Goal: Information Seeking & Learning: Learn about a topic

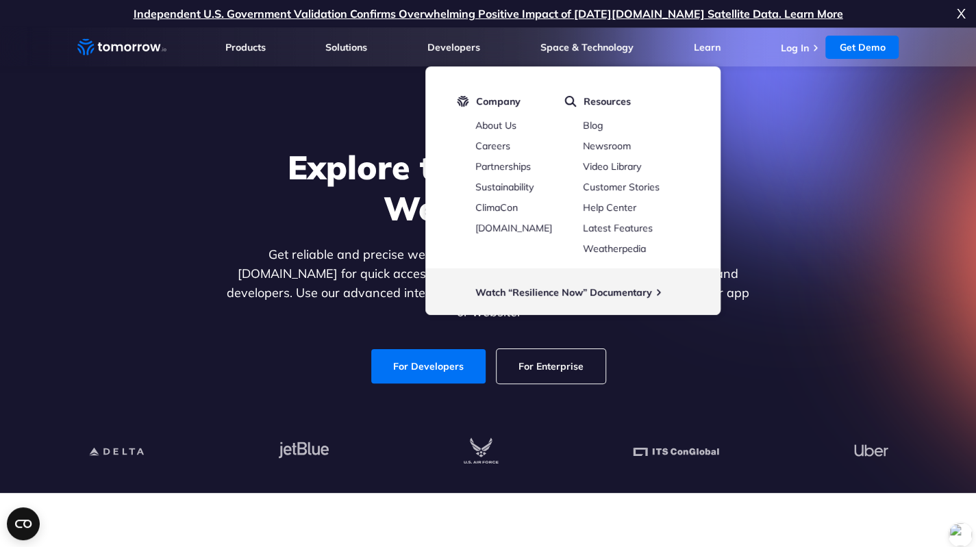
click at [181, 155] on div "Explore the World’s Best Weather API Get reliable and precise weather data thro…" at bounding box center [488, 265] width 844 height 291
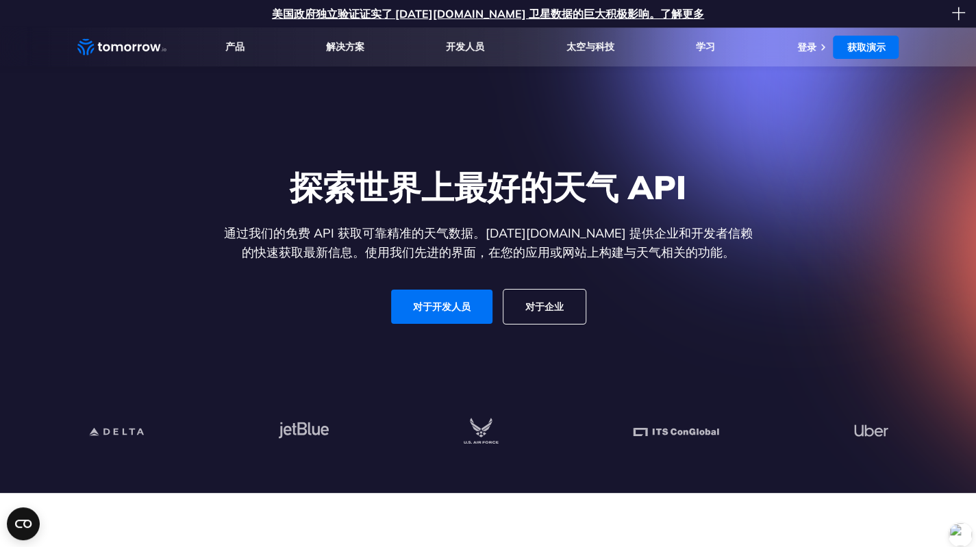
click at [637, 12] on font "美国政府独立验证证实了 [DATE][DOMAIN_NAME] 卫星数据的巨大积极影响。了解更多" at bounding box center [488, 14] width 432 height 14
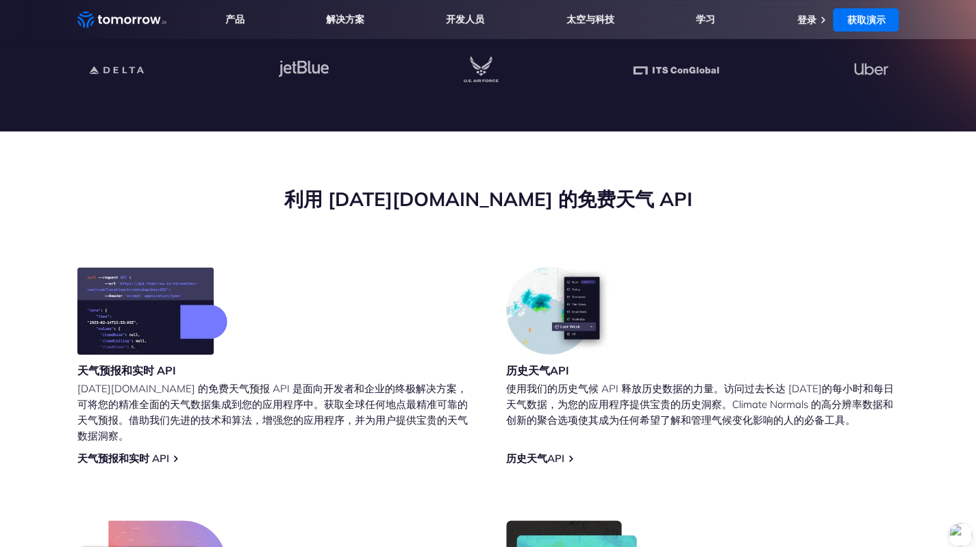
scroll to position [411, 0]
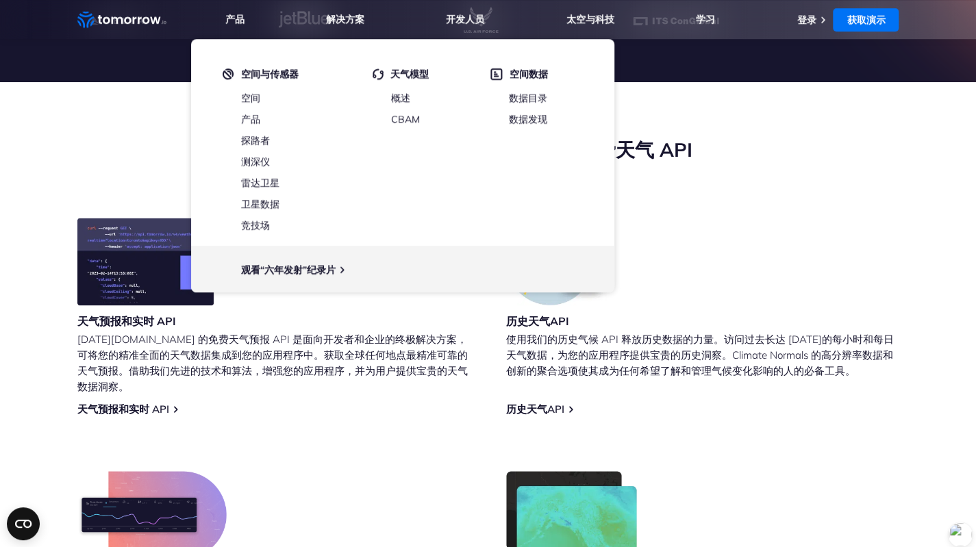
click at [730, 130] on section "利用 [DATE][DOMAIN_NAME] 的免费天气 API 天气预报和实时 API [DATE][DOMAIN_NAME] 的免费天气预报 API 是面…" at bounding box center [488, 395] width 976 height 627
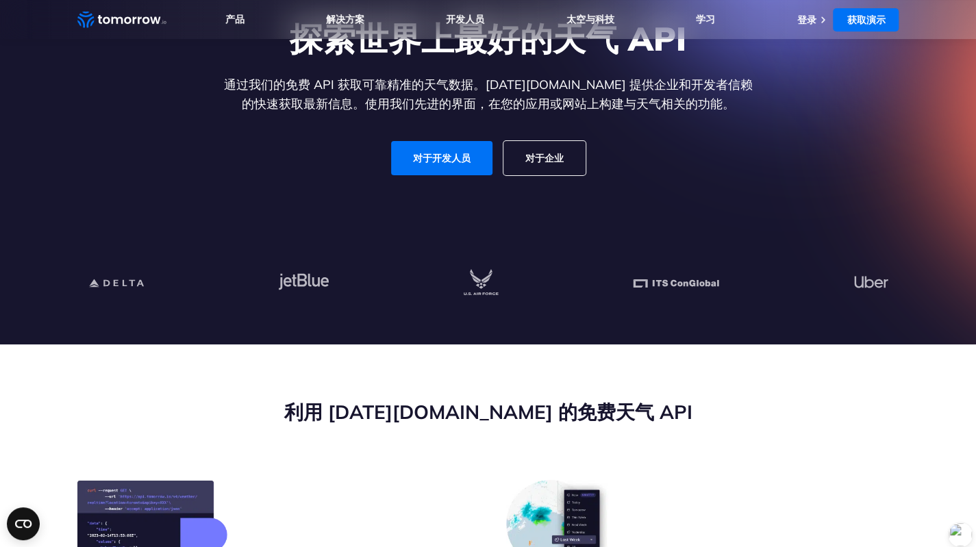
scroll to position [0, 0]
